Goal: Information Seeking & Learning: Learn about a topic

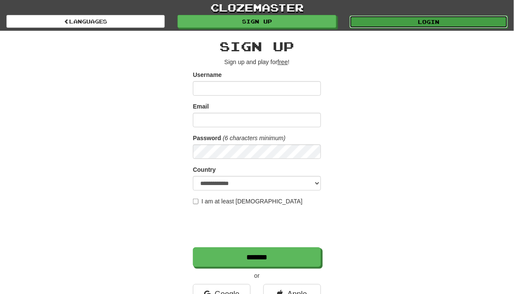
click at [417, 16] on link "Login" at bounding box center [428, 21] width 158 height 13
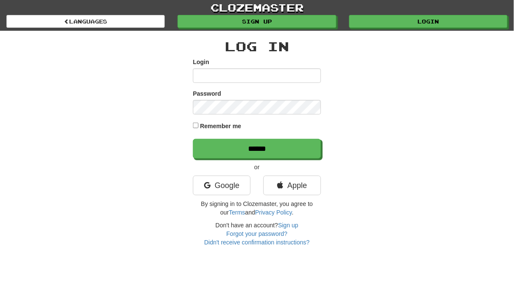
click at [193, 130] on div "Remember me" at bounding box center [257, 127] width 128 height 12
click at [244, 75] on input "Login" at bounding box center [257, 75] width 128 height 15
type input "*****"
click at [193, 139] on input "******" at bounding box center [257, 149] width 128 height 20
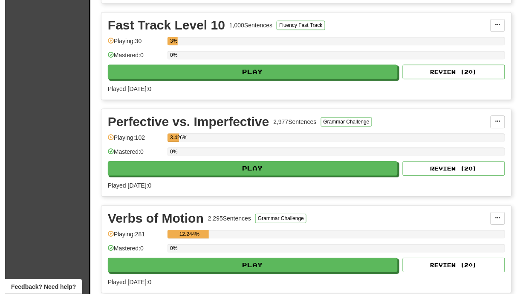
scroll to position [404, 0]
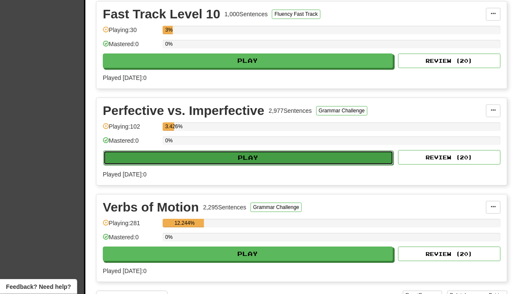
click at [317, 158] on button "Play" at bounding box center [248, 157] width 290 height 15
select select "**"
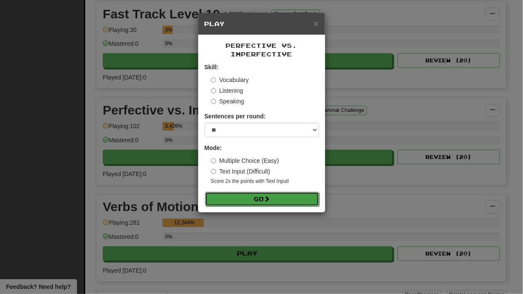
click at [250, 199] on button "Go" at bounding box center [262, 199] width 114 height 15
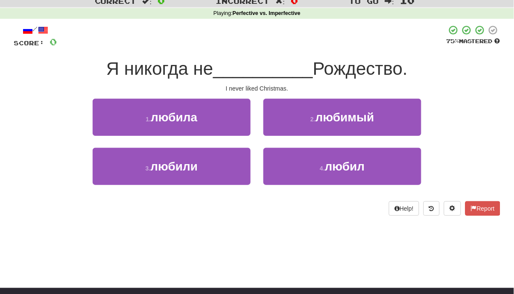
scroll to position [33, 0]
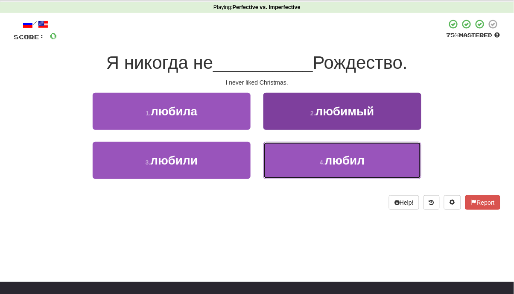
click at [308, 160] on button "4 . любил" at bounding box center [342, 160] width 158 height 37
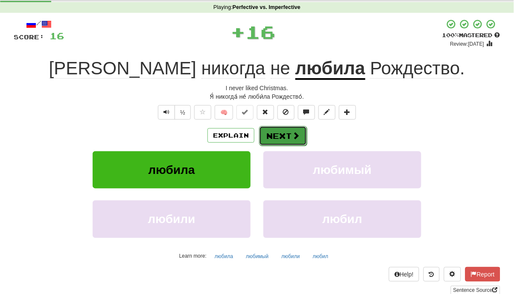
click at [278, 136] on button "Next" at bounding box center [283, 136] width 48 height 20
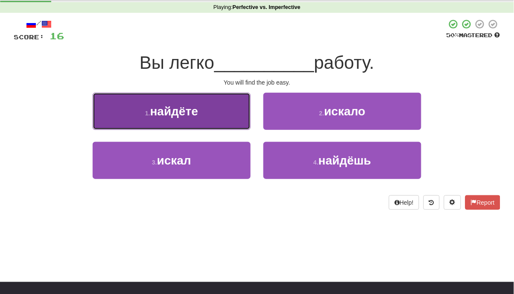
click at [178, 119] on button "1 . найдёте" at bounding box center [172, 111] width 158 height 37
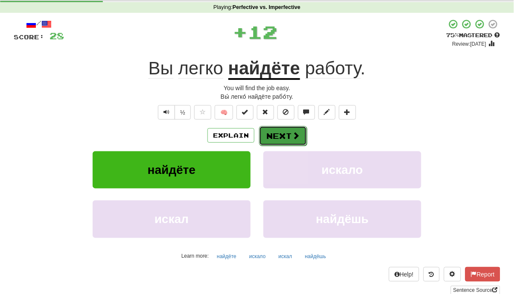
click at [287, 140] on button "Next" at bounding box center [283, 136] width 48 height 20
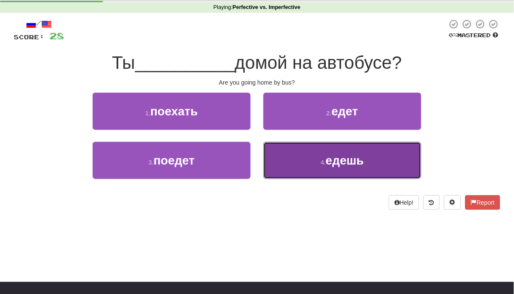
click at [327, 164] on span "едешь" at bounding box center [345, 160] width 38 height 13
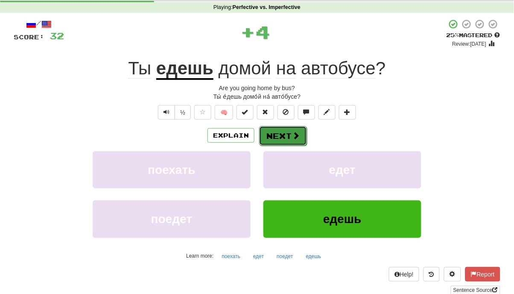
click at [287, 144] on button "Next" at bounding box center [283, 136] width 48 height 20
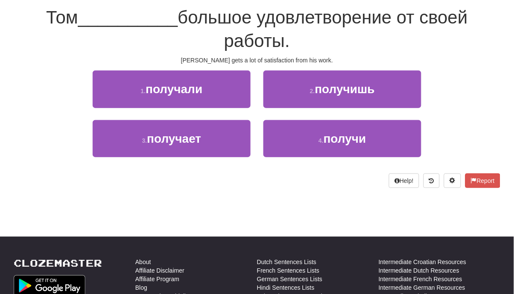
scroll to position [76, 0]
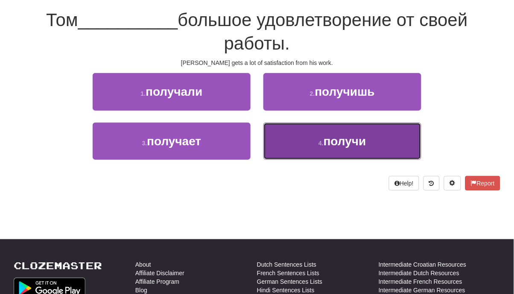
click at [380, 154] on button "4 . получи" at bounding box center [342, 140] width 158 height 37
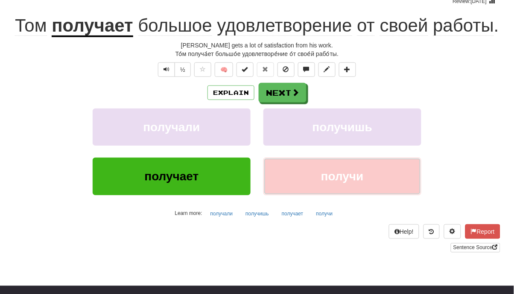
scroll to position [81, 0]
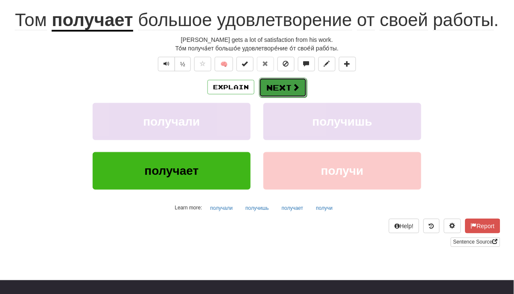
click at [283, 88] on button "Next" at bounding box center [283, 88] width 48 height 20
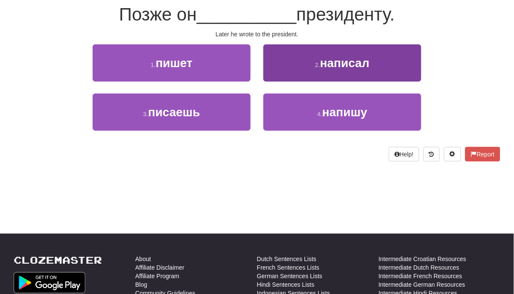
scroll to position [76, 0]
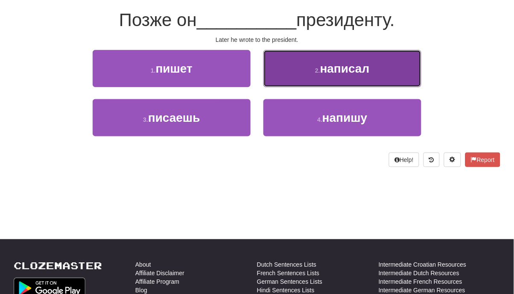
click at [345, 72] on span "написал" at bounding box center [344, 68] width 49 height 13
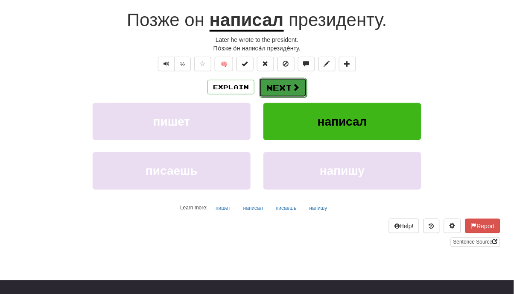
click at [282, 92] on button "Next" at bounding box center [283, 88] width 48 height 20
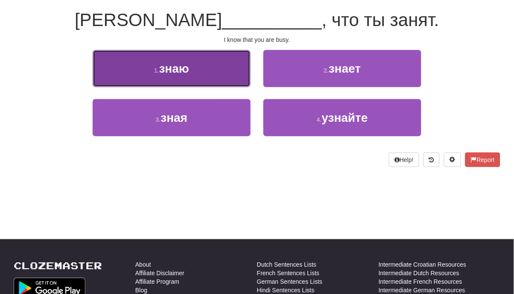
click at [224, 71] on button "1 . знаю" at bounding box center [172, 68] width 158 height 37
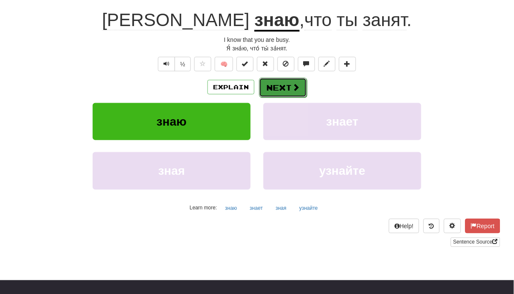
click at [289, 88] on button "Next" at bounding box center [283, 88] width 48 height 20
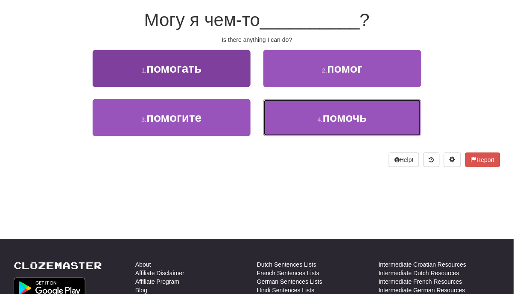
drag, startPoint x: 281, startPoint y: 109, endPoint x: 200, endPoint y: 58, distance: 95.7
click at [200, 58] on div "1 . помогать 2 . помог 3 . помогите 4 . помочь" at bounding box center [256, 99] width 499 height 99
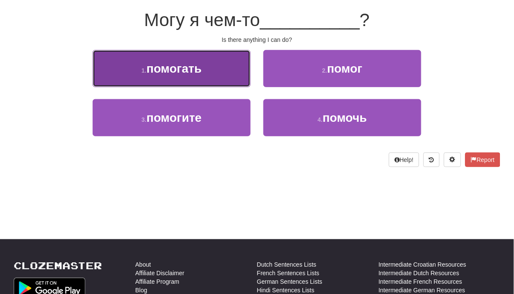
click at [200, 58] on button "1 . помогать" at bounding box center [172, 68] width 158 height 37
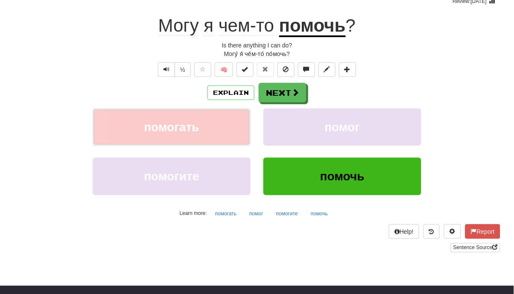
scroll to position [81, 0]
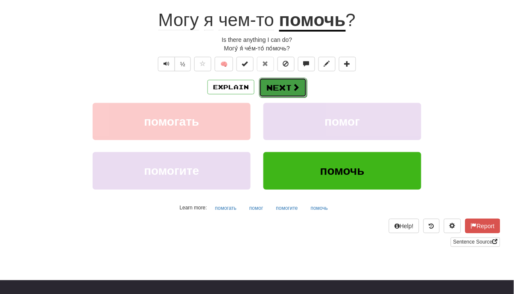
click at [286, 94] on button "Next" at bounding box center [283, 88] width 48 height 20
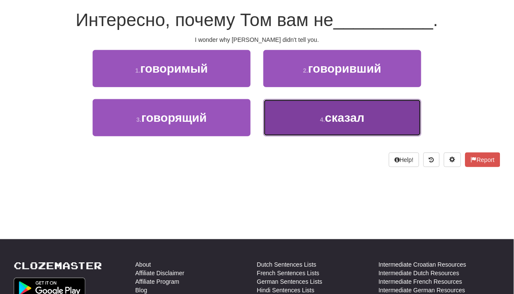
click at [324, 119] on small "4 ." at bounding box center [322, 119] width 5 height 7
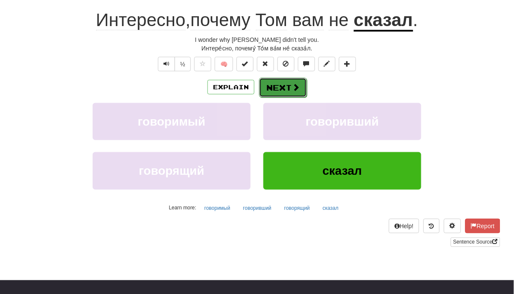
click at [289, 81] on button "Next" at bounding box center [283, 88] width 48 height 20
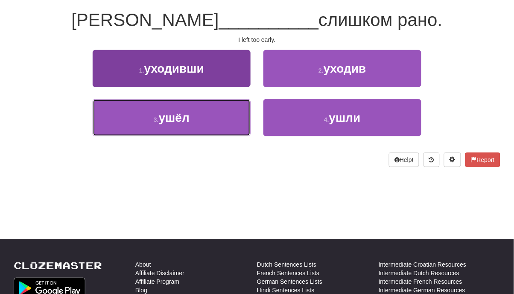
click at [227, 117] on button "3 . ушёл" at bounding box center [172, 117] width 158 height 37
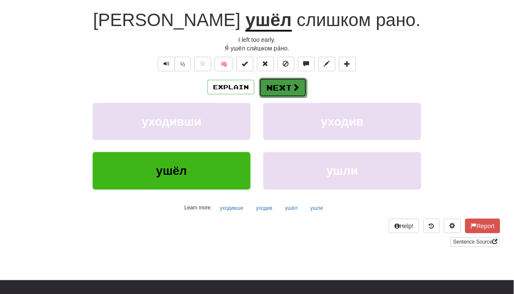
click at [297, 87] on span at bounding box center [296, 87] width 8 height 8
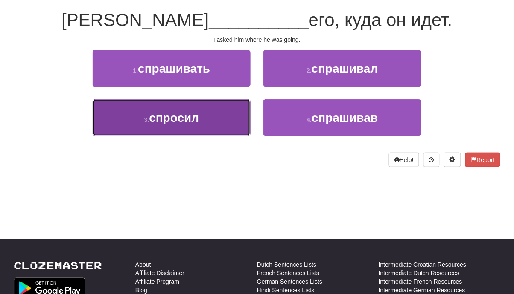
click at [226, 122] on button "3 . спросил" at bounding box center [172, 117] width 158 height 37
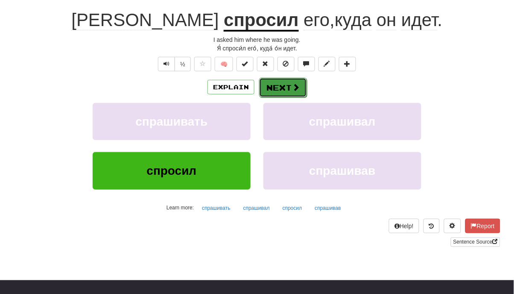
click at [298, 83] on span at bounding box center [296, 87] width 8 height 8
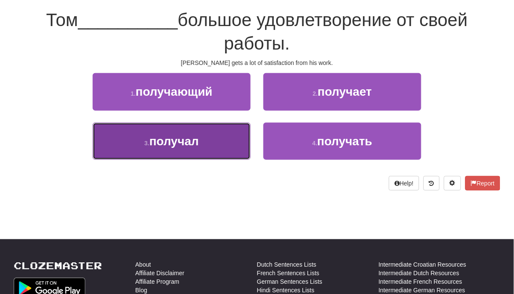
click at [229, 145] on button "3 . получал" at bounding box center [172, 140] width 158 height 37
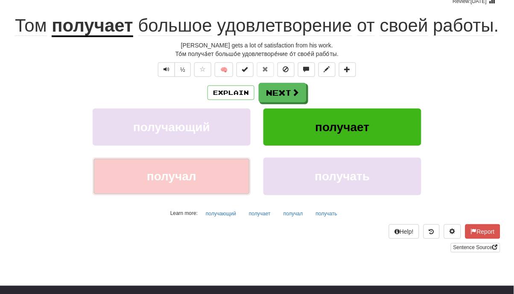
scroll to position [81, 0]
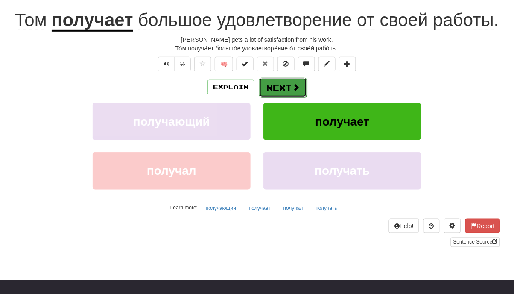
click at [284, 86] on button "Next" at bounding box center [283, 88] width 48 height 20
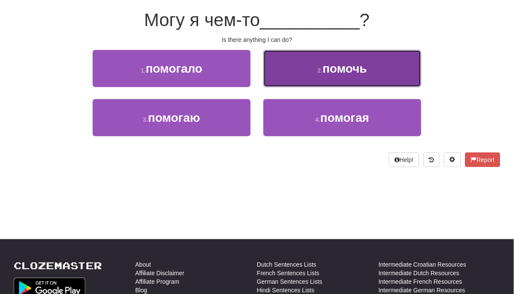
click at [322, 70] on small "2 ." at bounding box center [319, 70] width 5 height 7
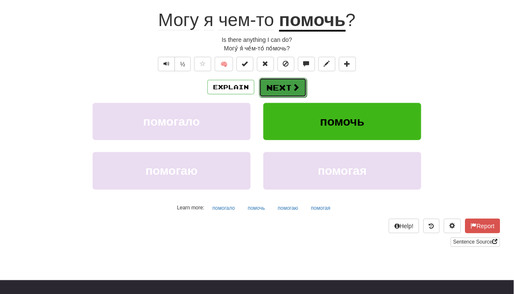
click at [278, 84] on button "Next" at bounding box center [283, 88] width 48 height 20
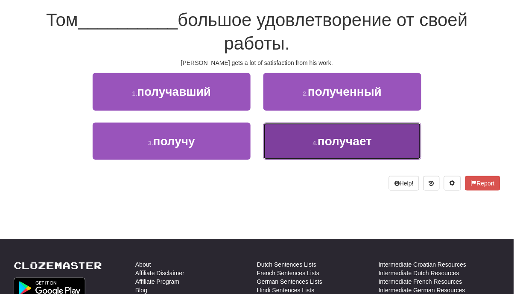
click at [326, 145] on span "получает" at bounding box center [344, 140] width 54 height 13
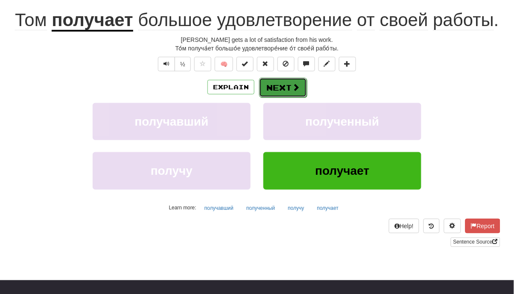
click at [295, 84] on span at bounding box center [296, 87] width 8 height 8
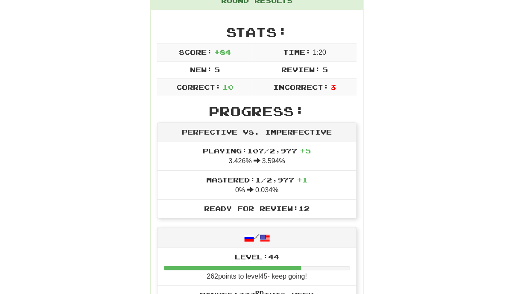
scroll to position [119, 0]
